Goal: Transaction & Acquisition: Purchase product/service

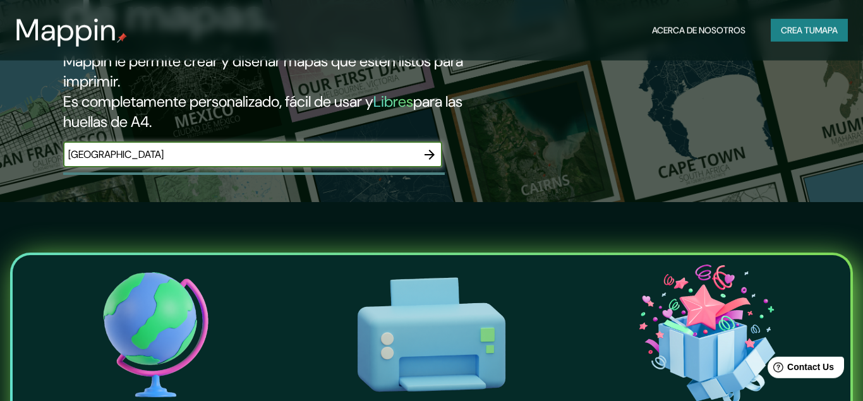
scroll to position [282, 0]
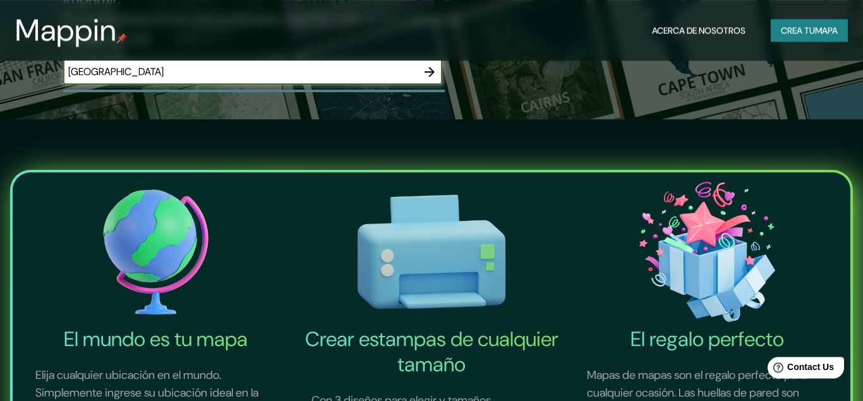
type input "[GEOGRAPHIC_DATA]"
click at [427, 74] on icon "button" at bounding box center [429, 71] width 15 height 15
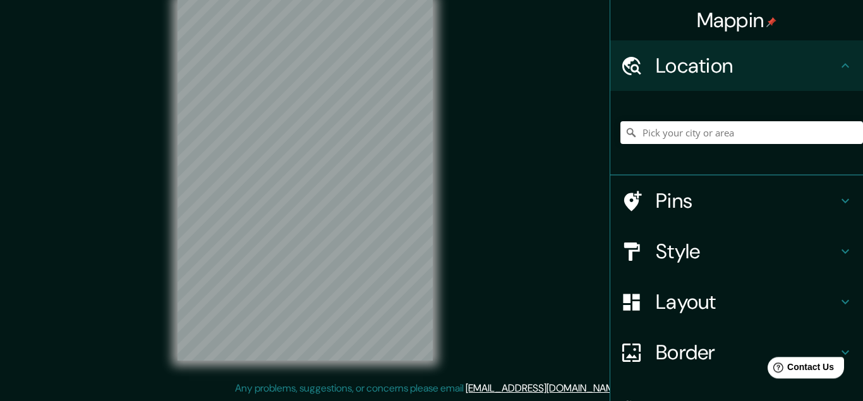
scroll to position [21, 0]
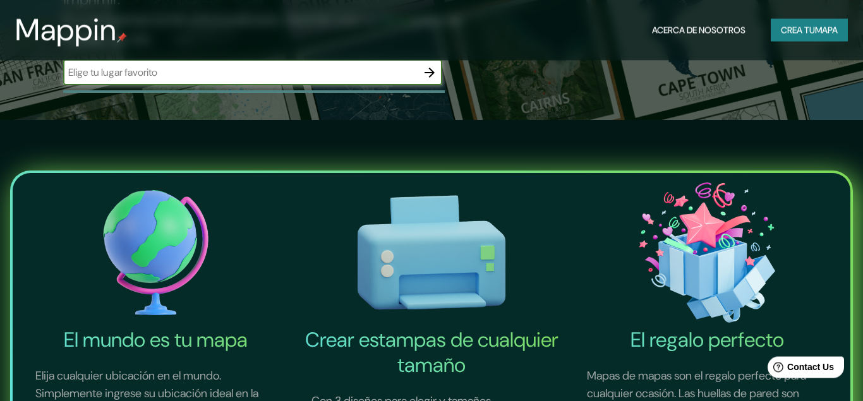
scroll to position [282, 0]
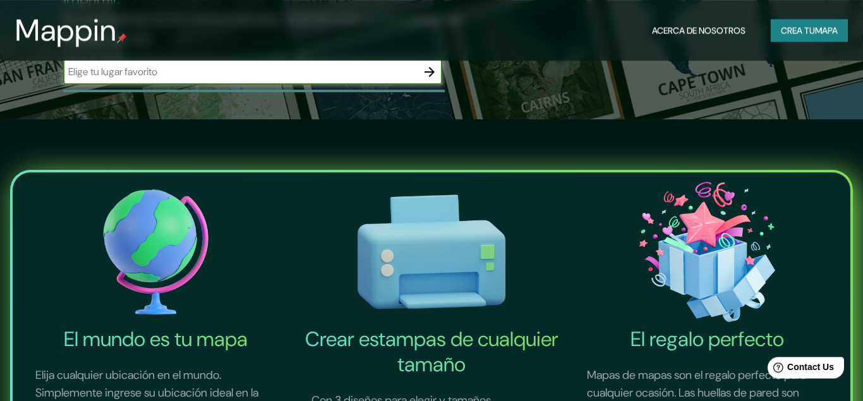
click at [147, 68] on input "text" at bounding box center [240, 71] width 354 height 15
type input "[PERSON_NAME][GEOGRAPHIC_DATA]"
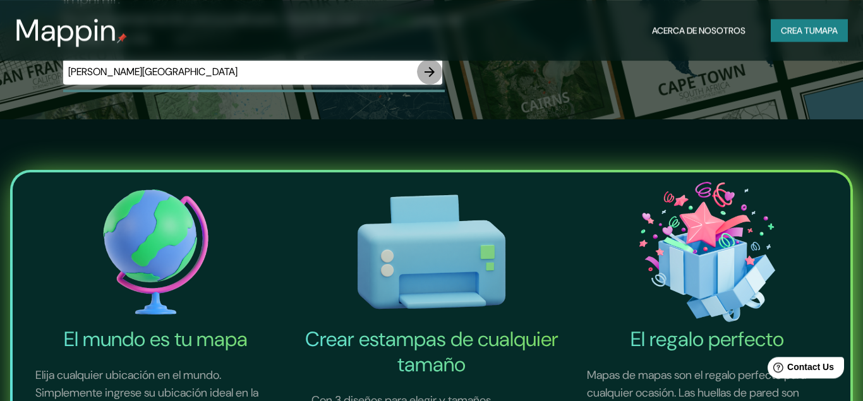
click at [423, 73] on icon "button" at bounding box center [429, 71] width 15 height 15
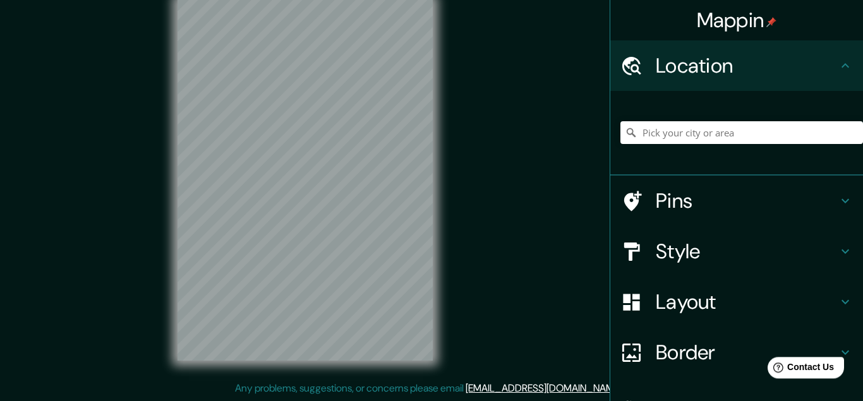
scroll to position [21, 0]
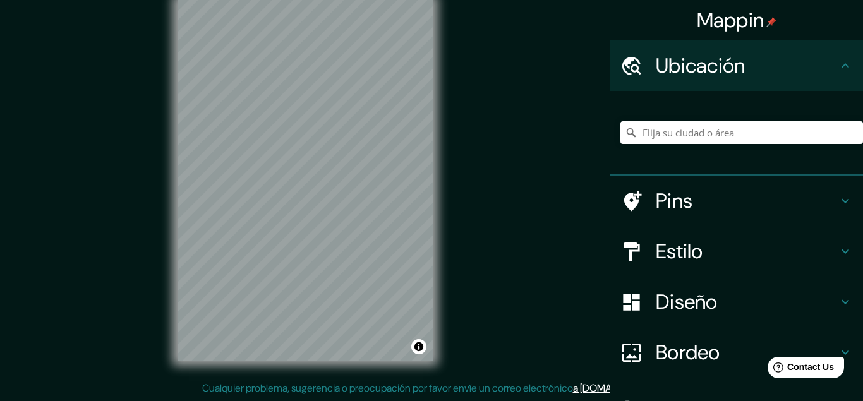
click at [845, 68] on icon at bounding box center [845, 65] width 15 height 15
click at [811, 132] on input "Elija su ciudad o área" at bounding box center [742, 132] width 243 height 23
